Goal: Information Seeking & Learning: Learn about a topic

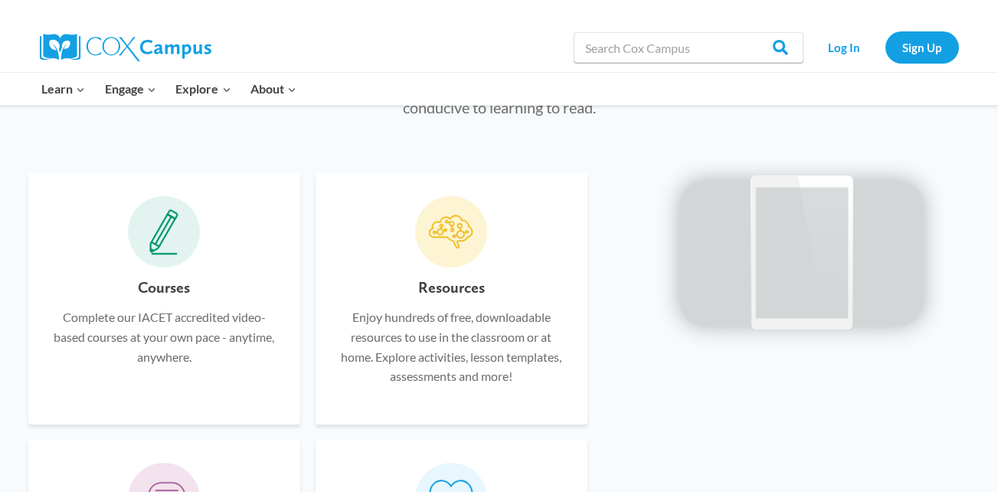
scroll to position [874, 0]
click at [441, 287] on h6 "Resources" at bounding box center [451, 286] width 67 height 25
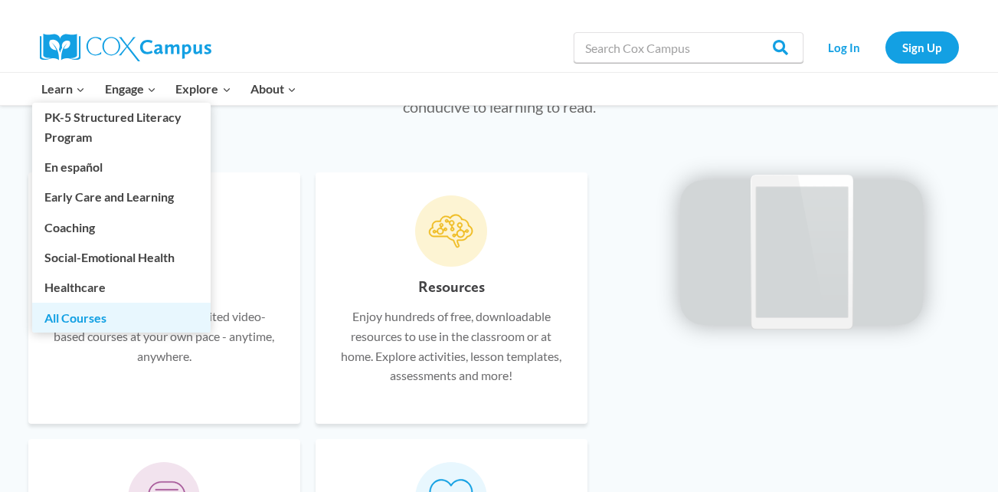
click at [54, 311] on link "All Courses" at bounding box center [121, 317] width 179 height 29
click at [69, 317] on link "All Courses" at bounding box center [121, 317] width 179 height 29
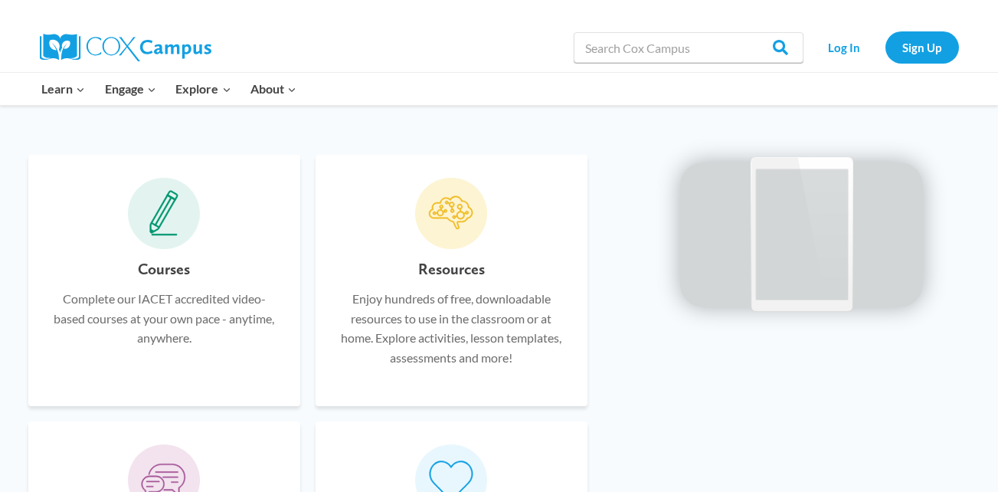
scroll to position [905, 0]
click at [609, 41] on input "Search in [URL][DOMAIN_NAME]" at bounding box center [689, 47] width 230 height 31
type input "paraprofessional"
click at [744, 32] on input "Search" at bounding box center [774, 47] width 60 height 31
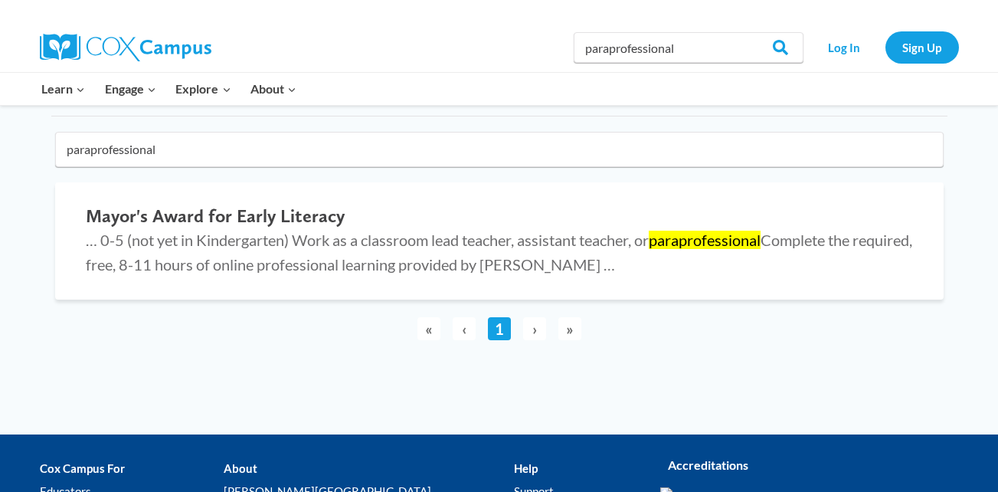
scroll to position [144, 0]
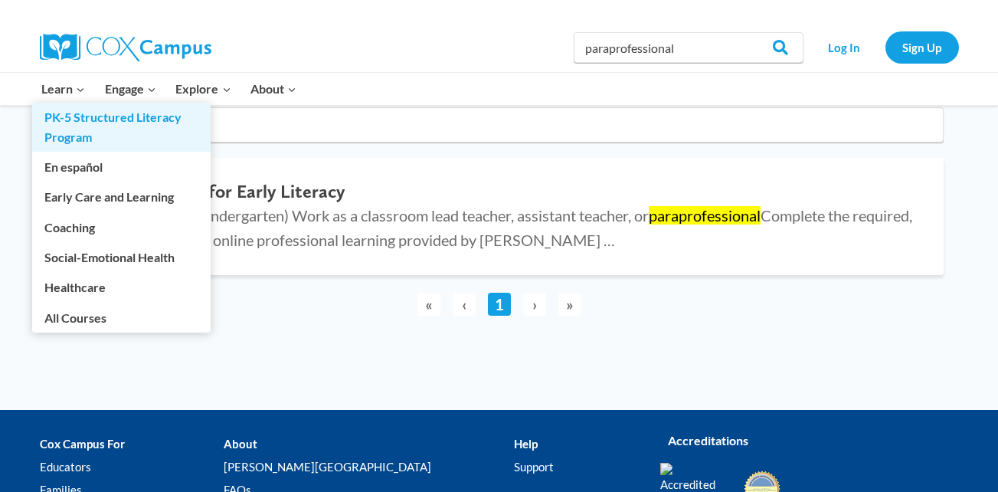
click at [78, 126] on link "PK-5 Structured Literacy Program" at bounding box center [121, 127] width 179 height 49
